Goal: Transaction & Acquisition: Purchase product/service

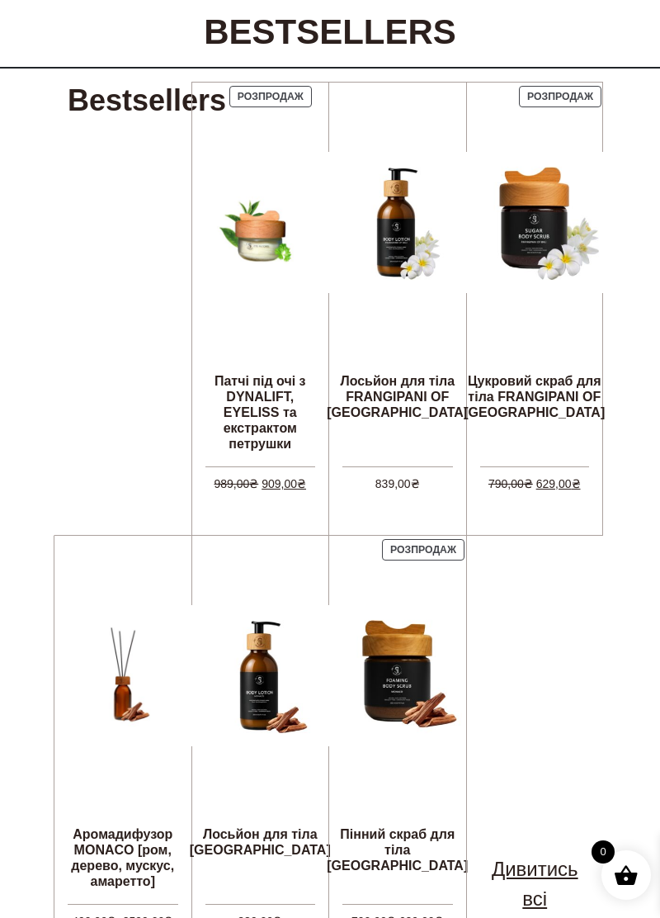
scroll to position [438, 0]
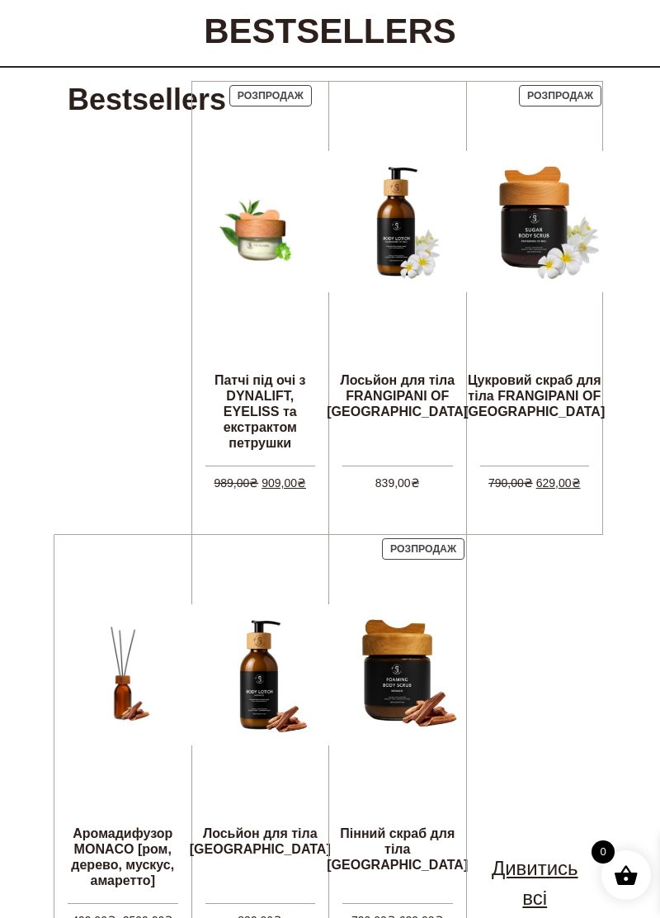
click at [108, 789] on div at bounding box center [123, 675] width 111 height 281
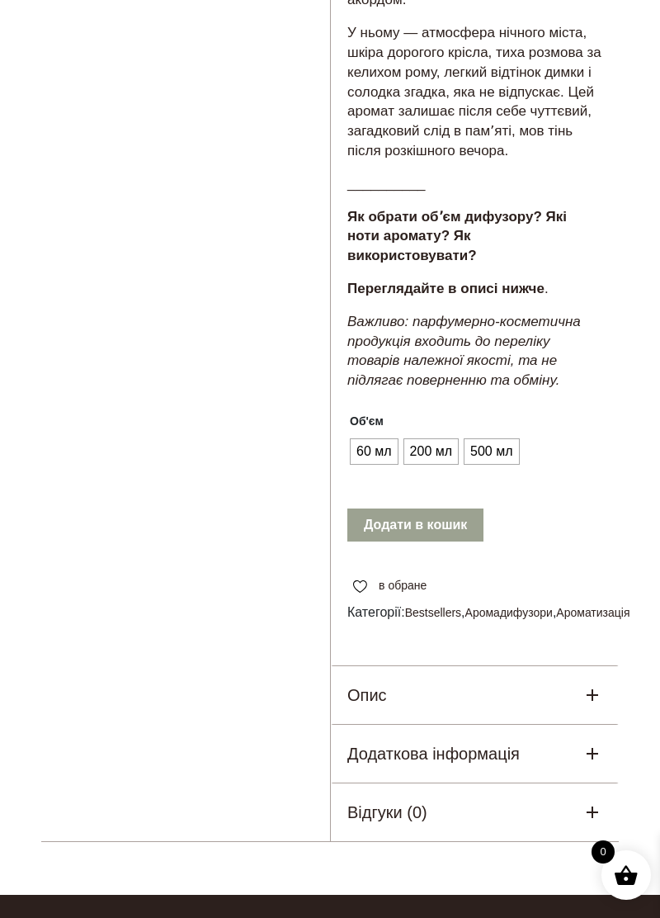
scroll to position [1042, 0]
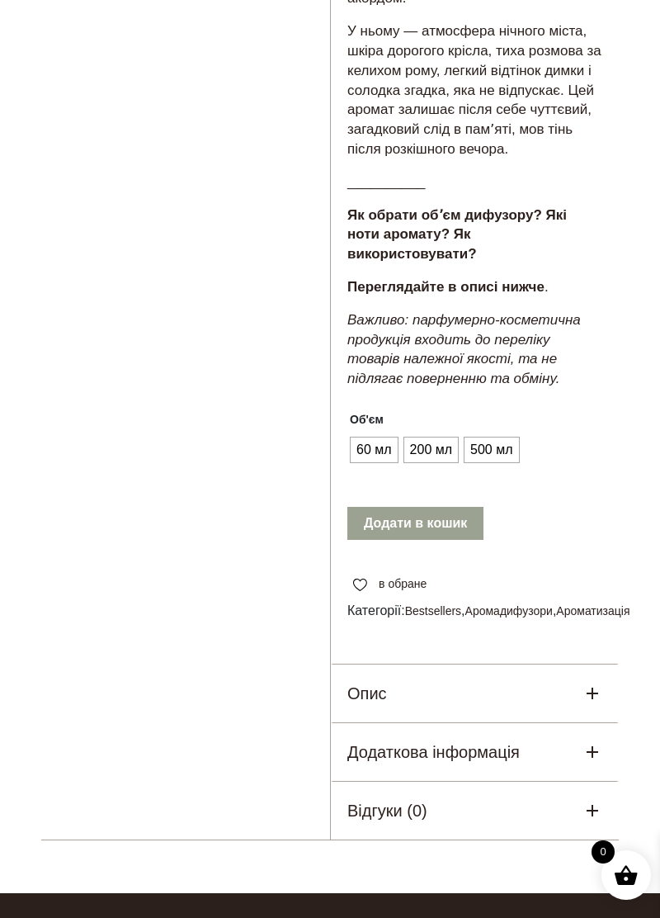
click at [596, 762] on icon at bounding box center [593, 752] width 20 height 20
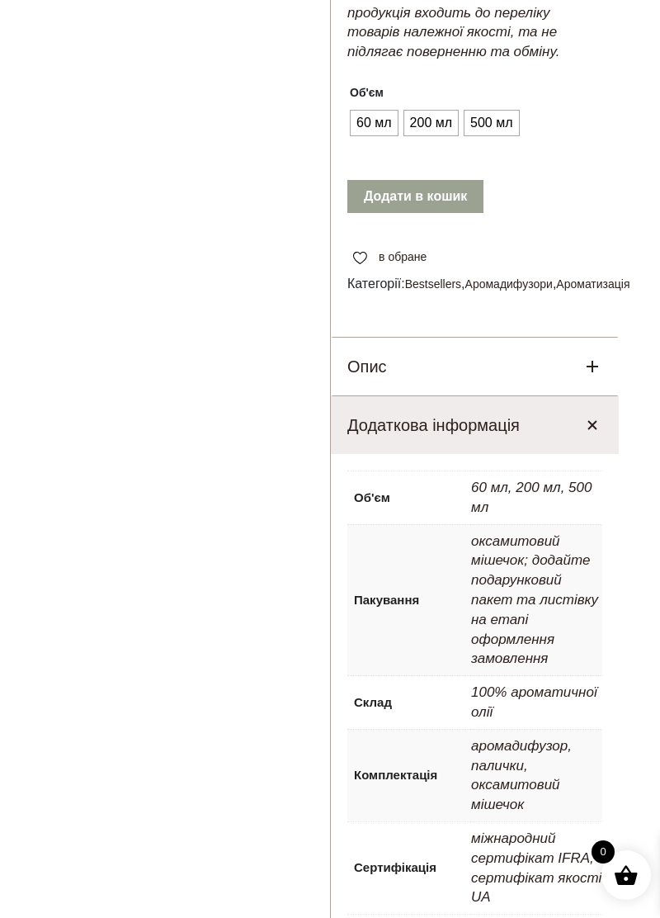
scroll to position [1362, 0]
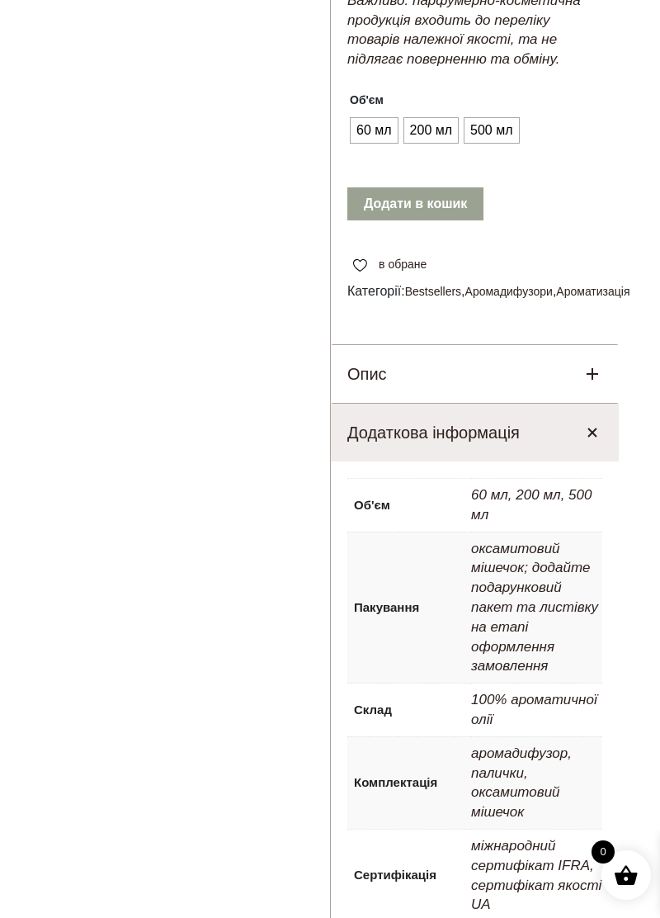
click at [531, 725] on p "100% ароматичної олії" at bounding box center [536, 709] width 131 height 53
click at [562, 403] on div "Опис" at bounding box center [475, 374] width 288 height 58
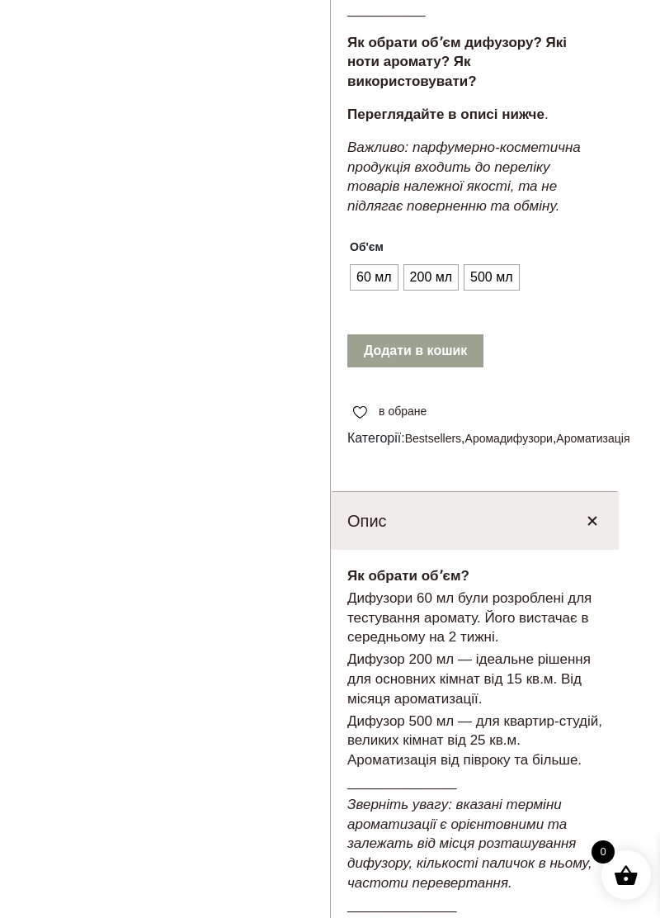
scroll to position [1188, 0]
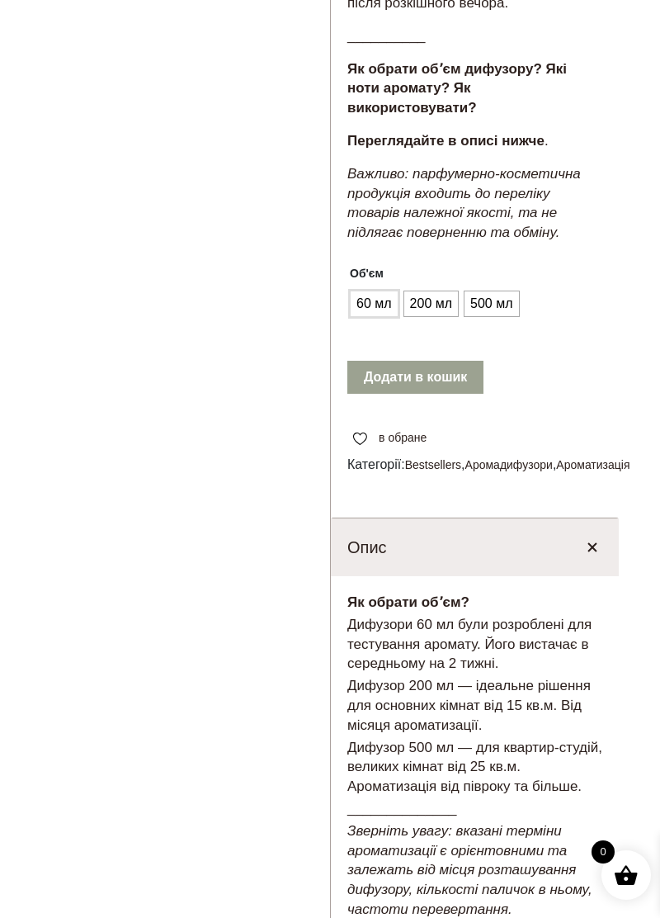
click at [370, 317] on span "60 мл" at bounding box center [374, 303] width 44 height 26
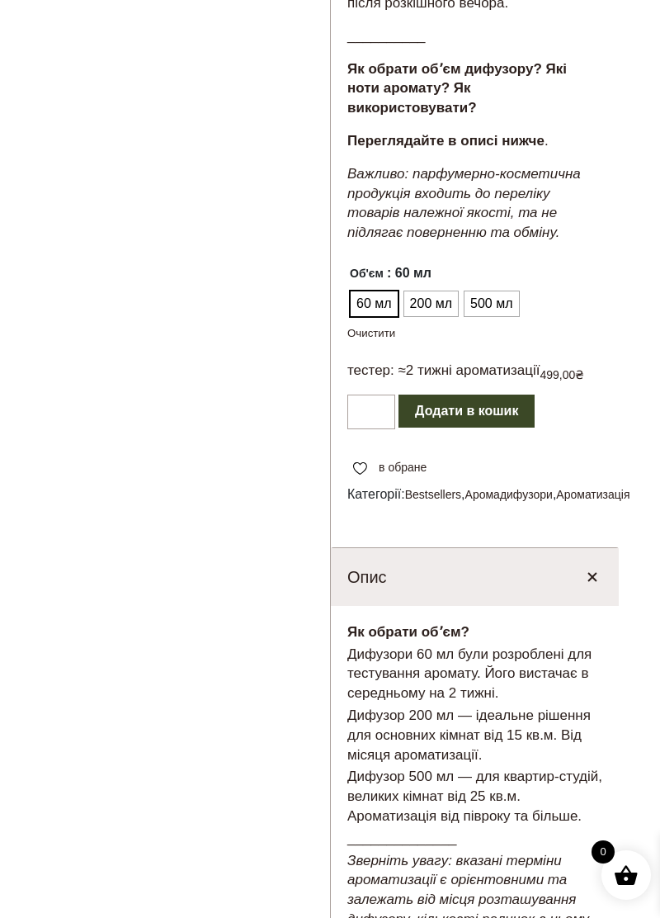
click at [510, 427] on button "Додати в кошик" at bounding box center [467, 410] width 136 height 33
